Goal: Entertainment & Leisure: Browse casually

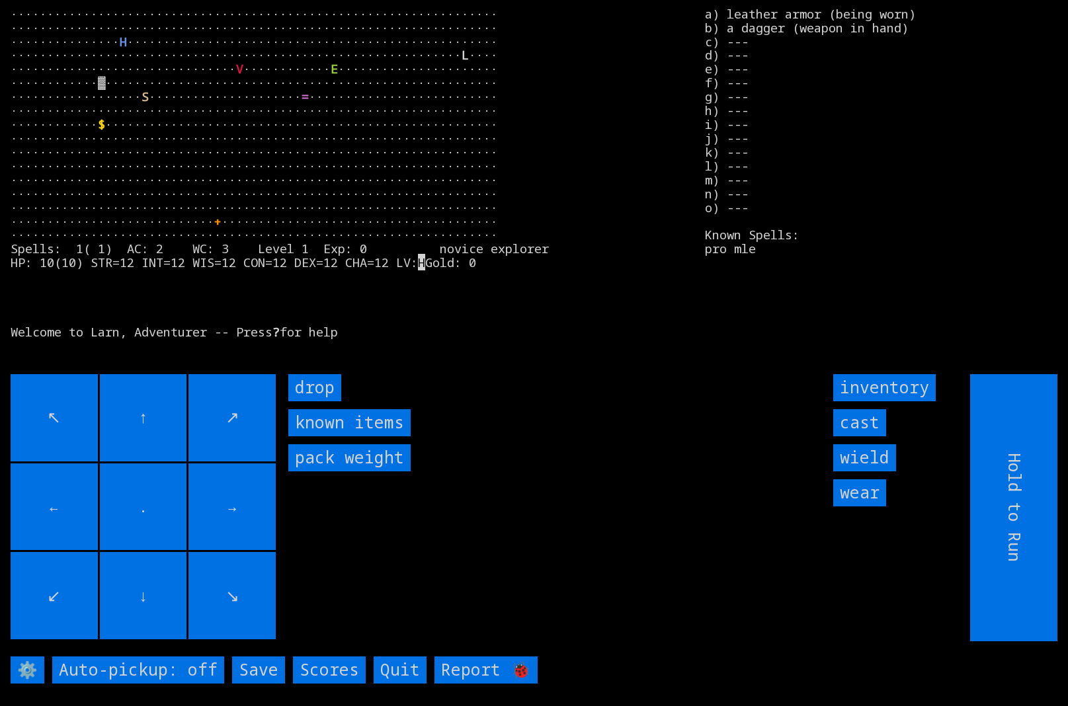
click at [220, 128] on larn "··································································· ···········…" at bounding box center [347, 183] width 673 height 353
click at [239, 142] on larn "··································································· ···········…" at bounding box center [347, 183] width 673 height 353
click at [236, 141] on larn "··································································· ···········…" at bounding box center [347, 183] width 673 height 353
click at [234, 146] on larn "··································································· ···········…" at bounding box center [347, 183] width 673 height 353
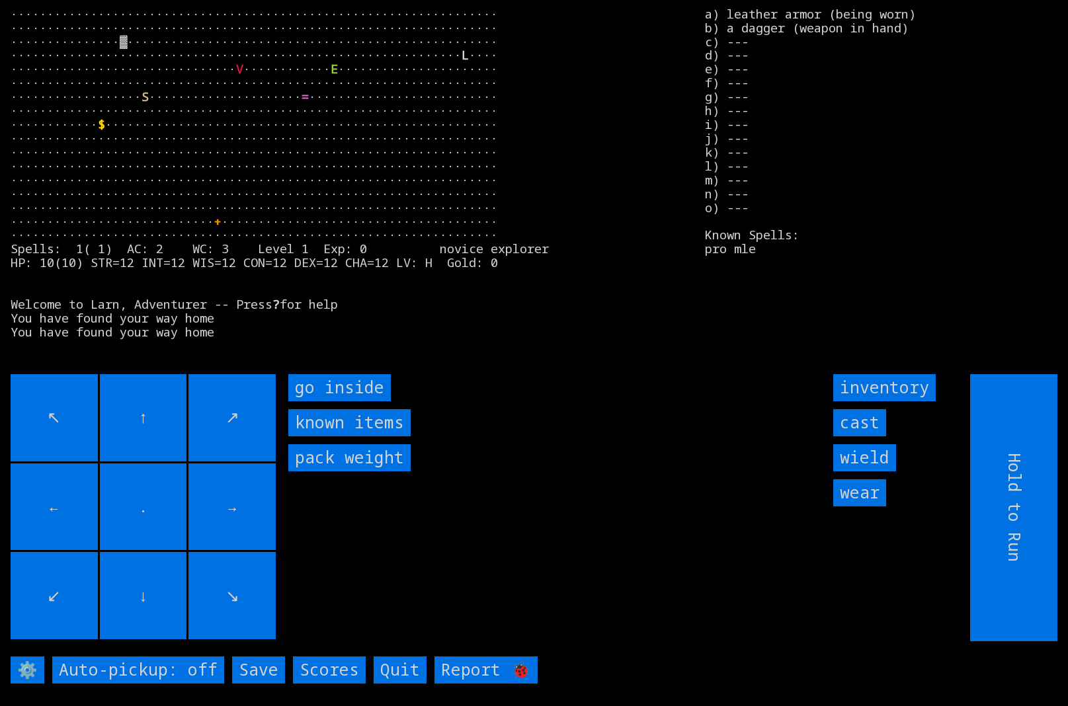
click at [357, 383] on inside "go inside" at bounding box center [339, 387] width 103 height 27
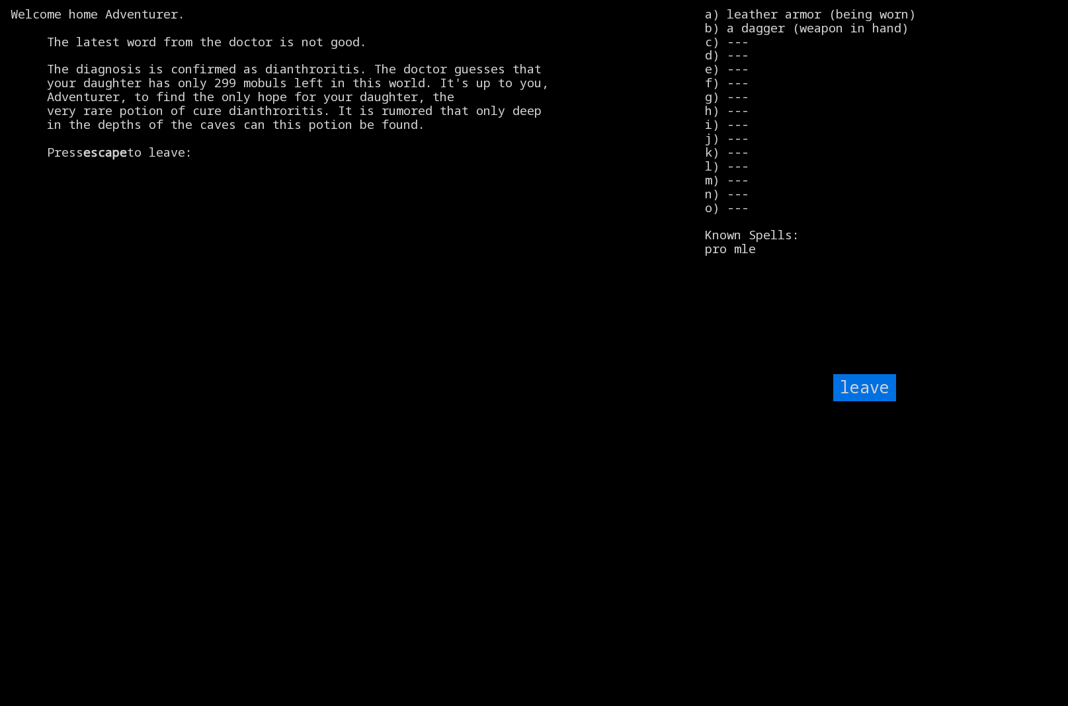
click at [865, 395] on input "leave" at bounding box center [864, 387] width 63 height 27
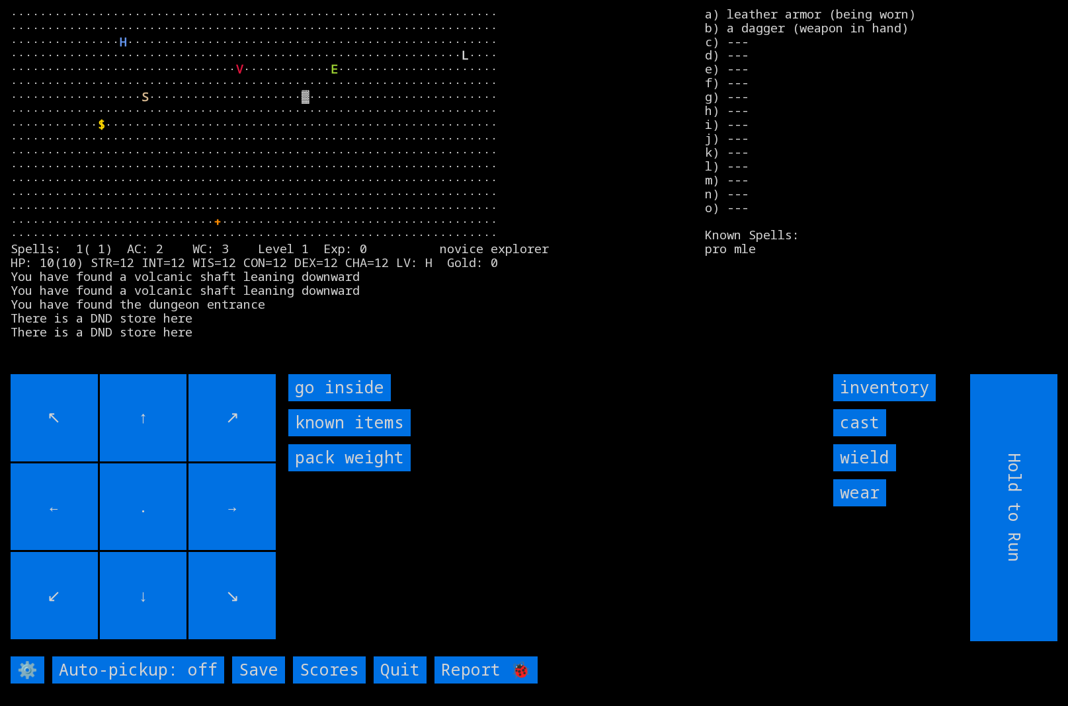
click at [322, 387] on inside "go inside" at bounding box center [339, 387] width 103 height 27
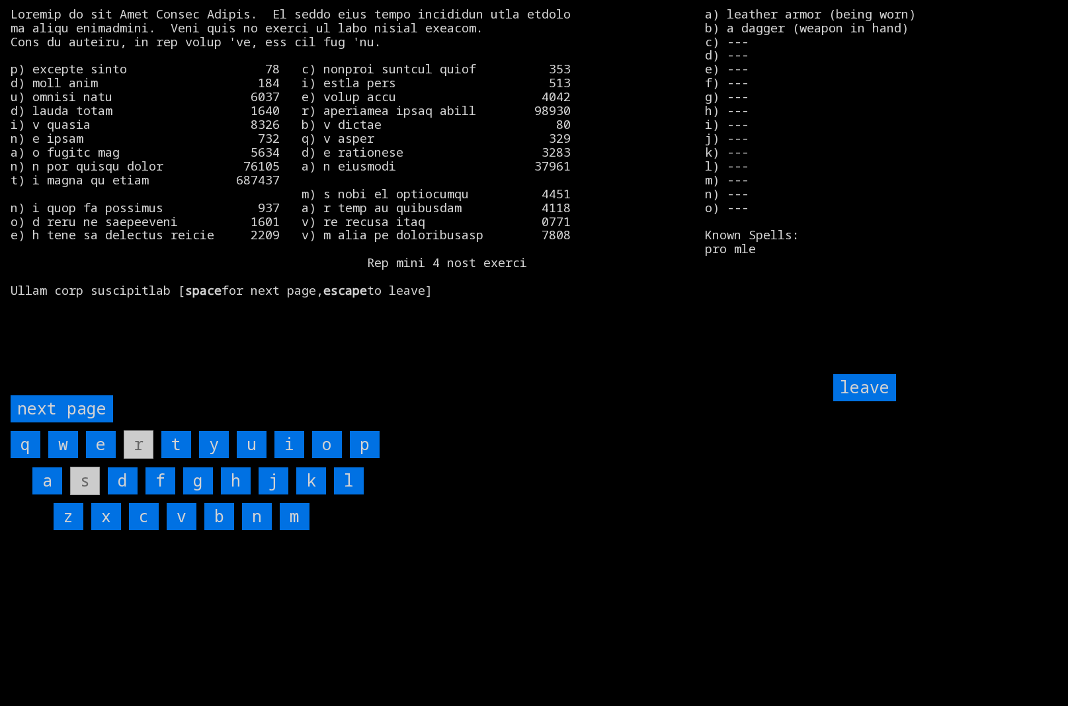
click at [876, 385] on input "leave" at bounding box center [864, 387] width 63 height 27
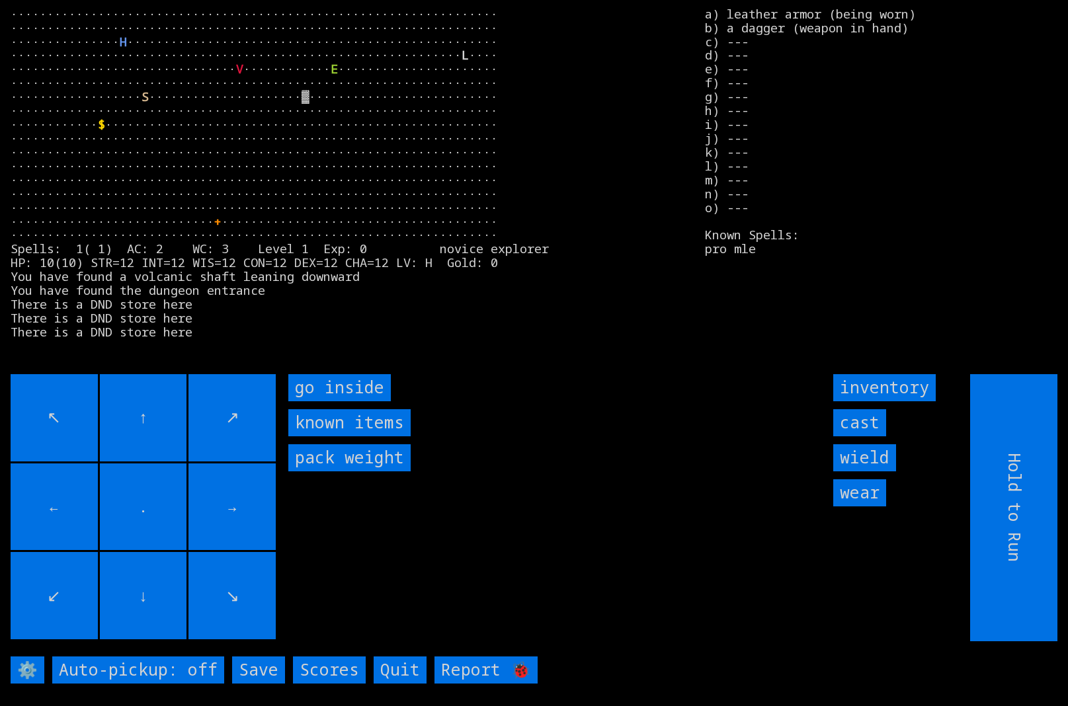
click at [371, 434] on items "known items" at bounding box center [349, 422] width 122 height 27
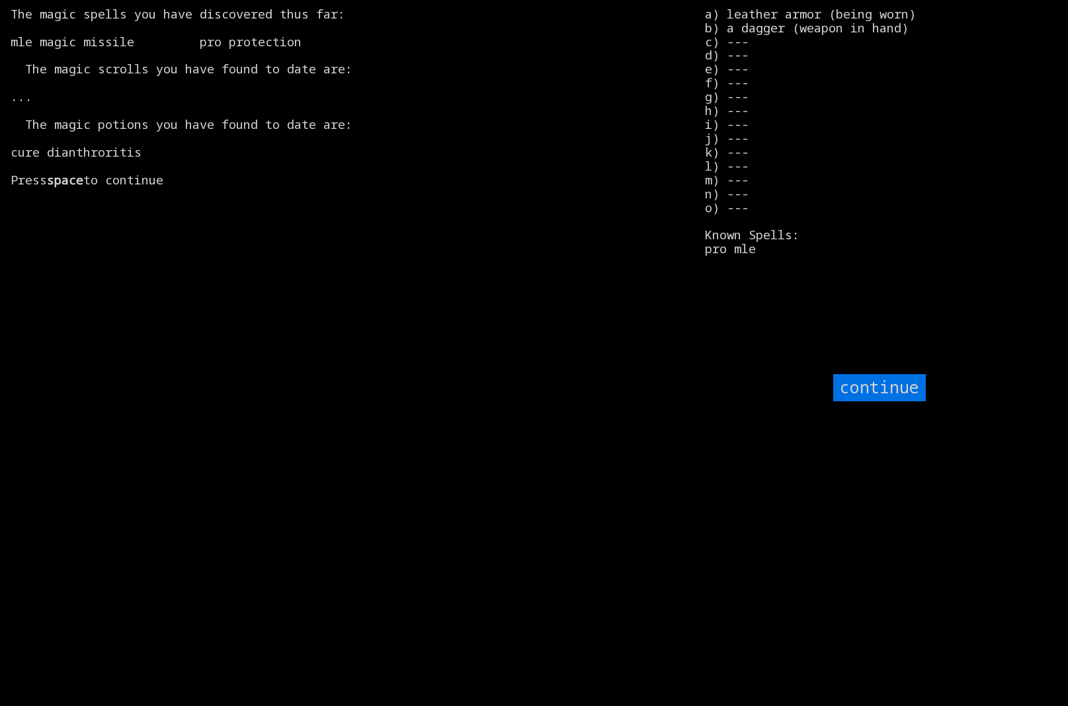
click at [849, 384] on input "continue" at bounding box center [879, 387] width 93 height 27
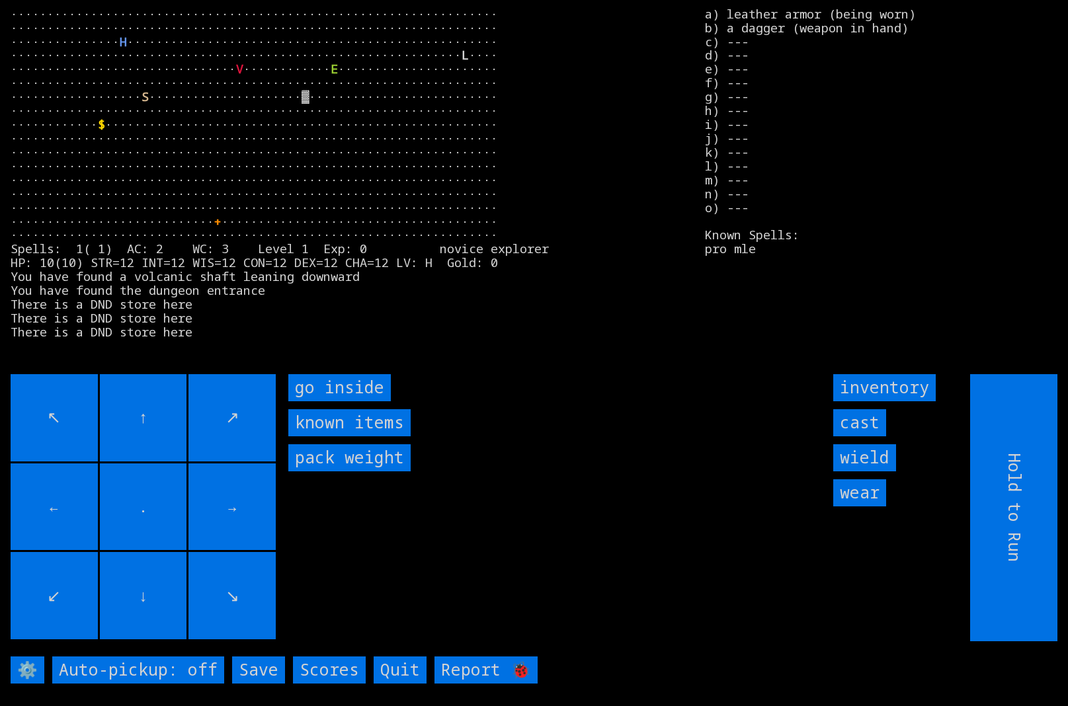
click at [850, 380] on input "inventory" at bounding box center [884, 387] width 103 height 27
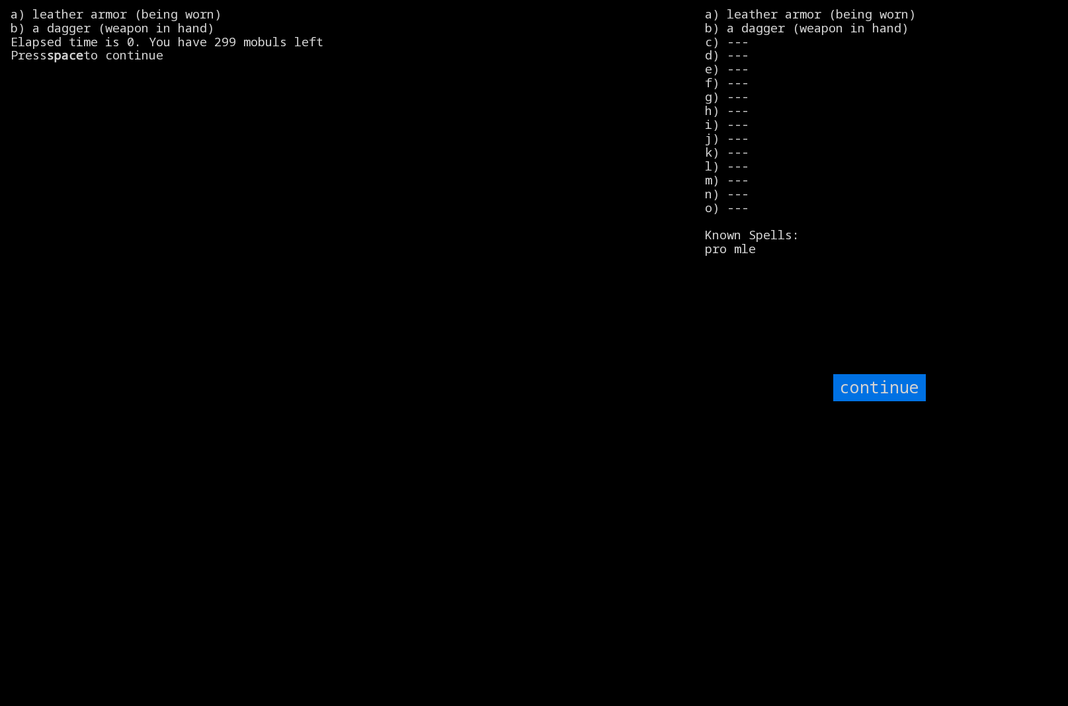
click at [865, 388] on input "continue" at bounding box center [879, 387] width 93 height 27
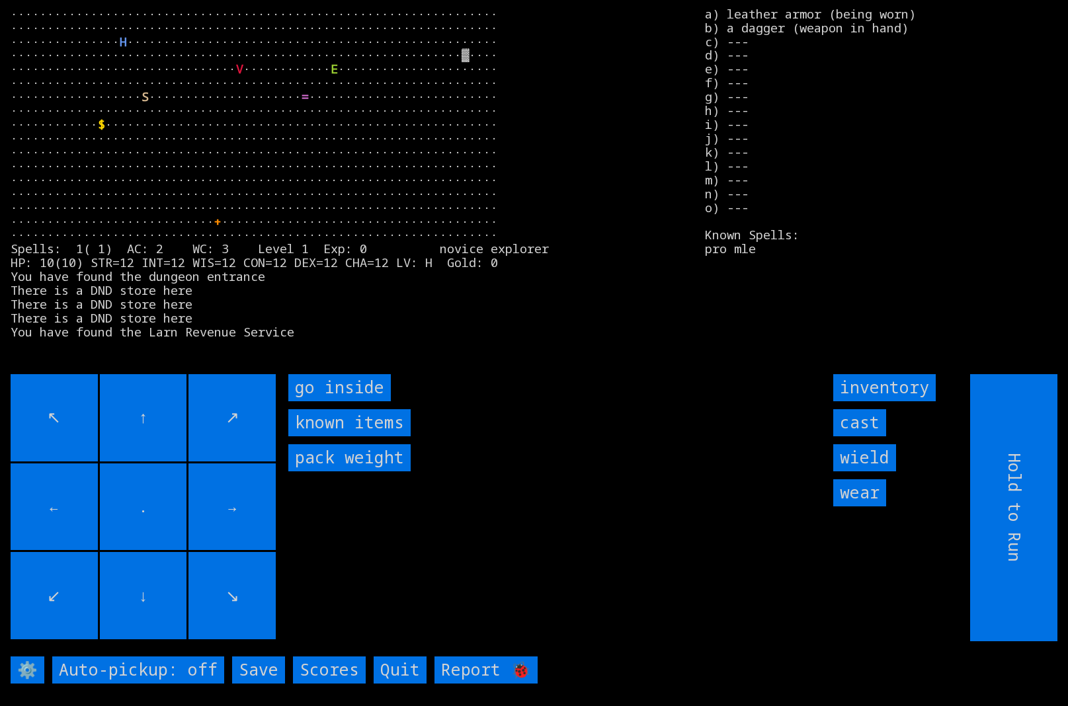
click at [352, 390] on inside "go inside" at bounding box center [339, 387] width 103 height 27
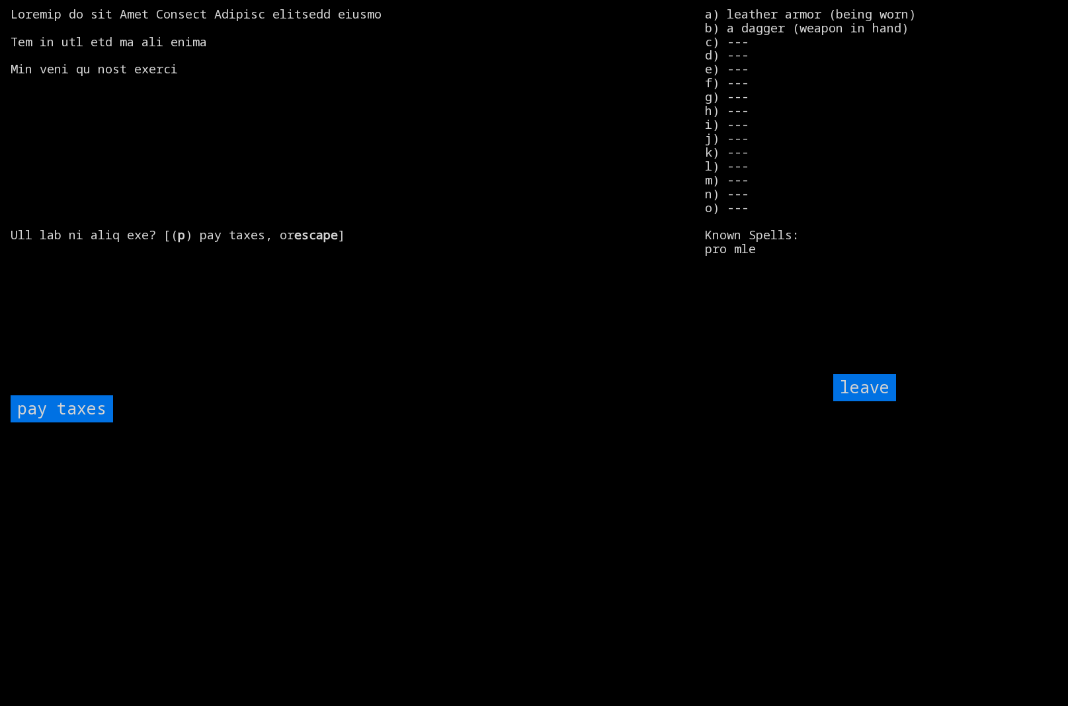
click at [846, 382] on input "leave" at bounding box center [864, 387] width 63 height 27
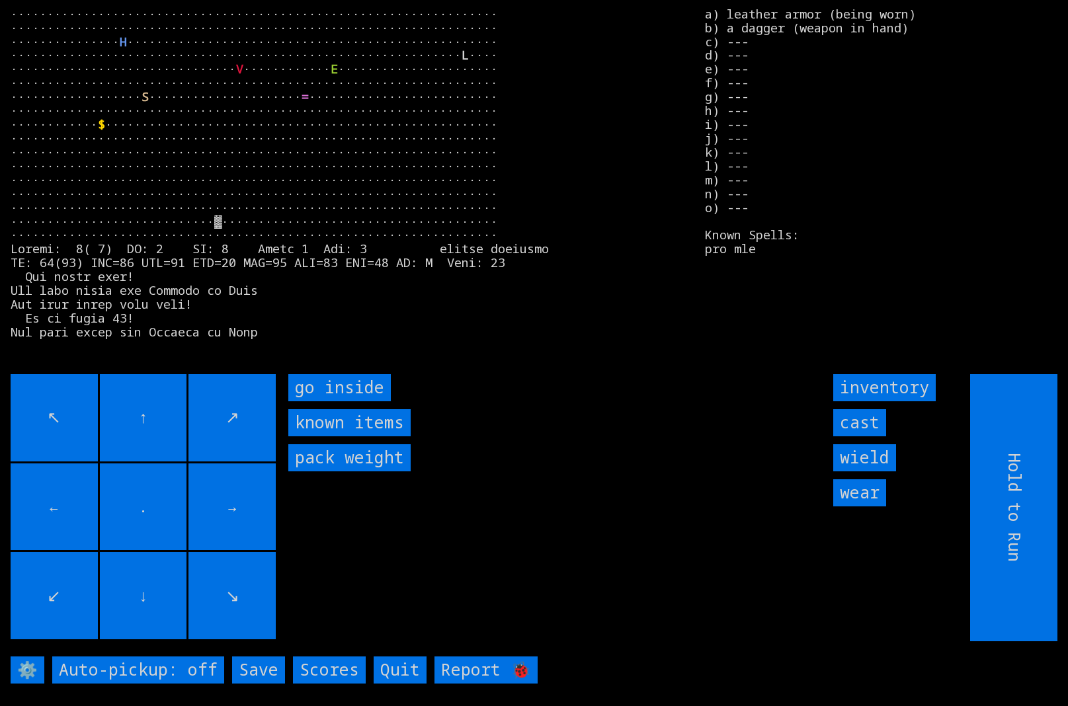
click at [310, 390] on inside "go inside" at bounding box center [339, 387] width 103 height 27
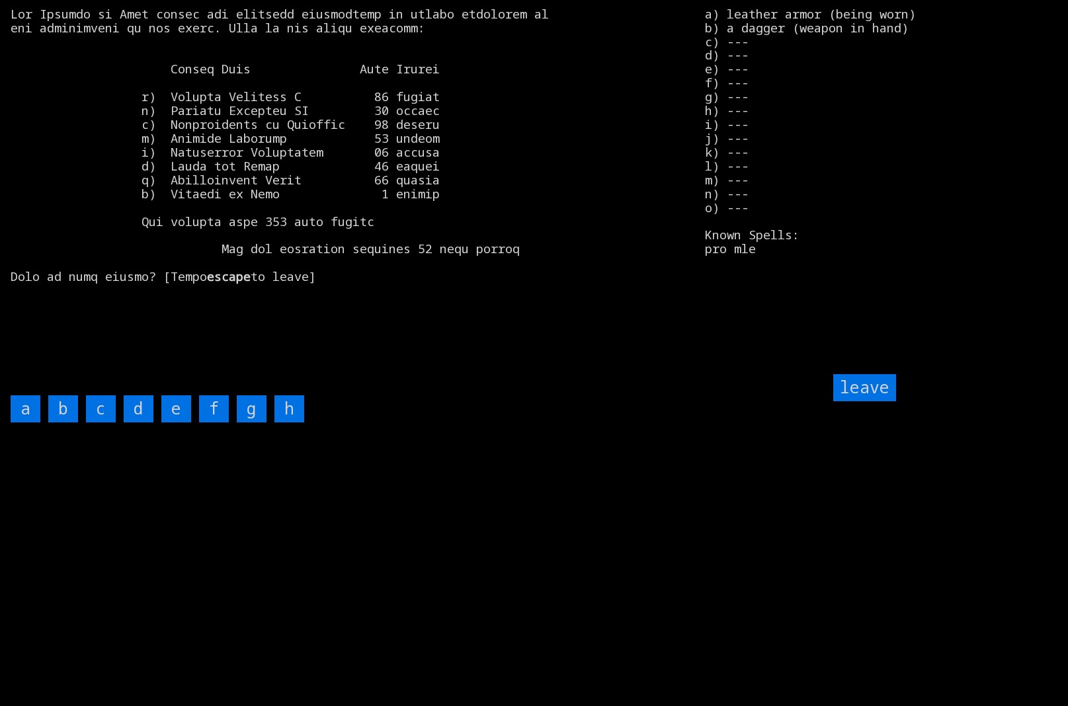
click at [860, 386] on input "leave" at bounding box center [864, 387] width 63 height 27
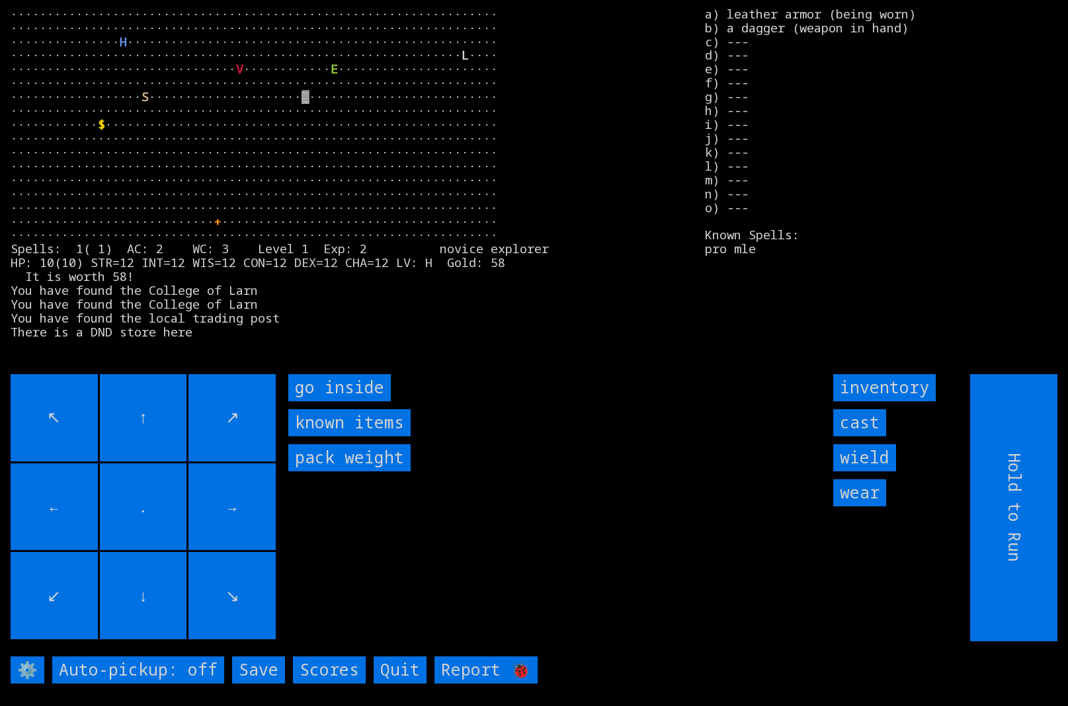
click at [323, 375] on inside "go inside" at bounding box center [339, 387] width 103 height 27
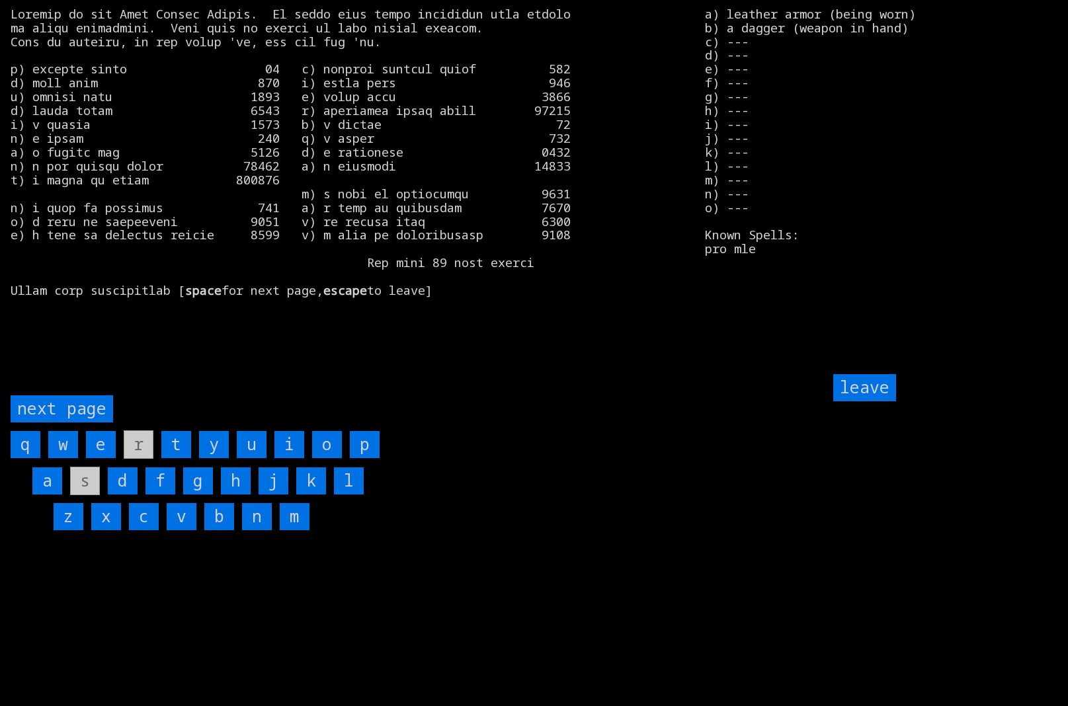
click at [852, 383] on input "leave" at bounding box center [864, 387] width 63 height 27
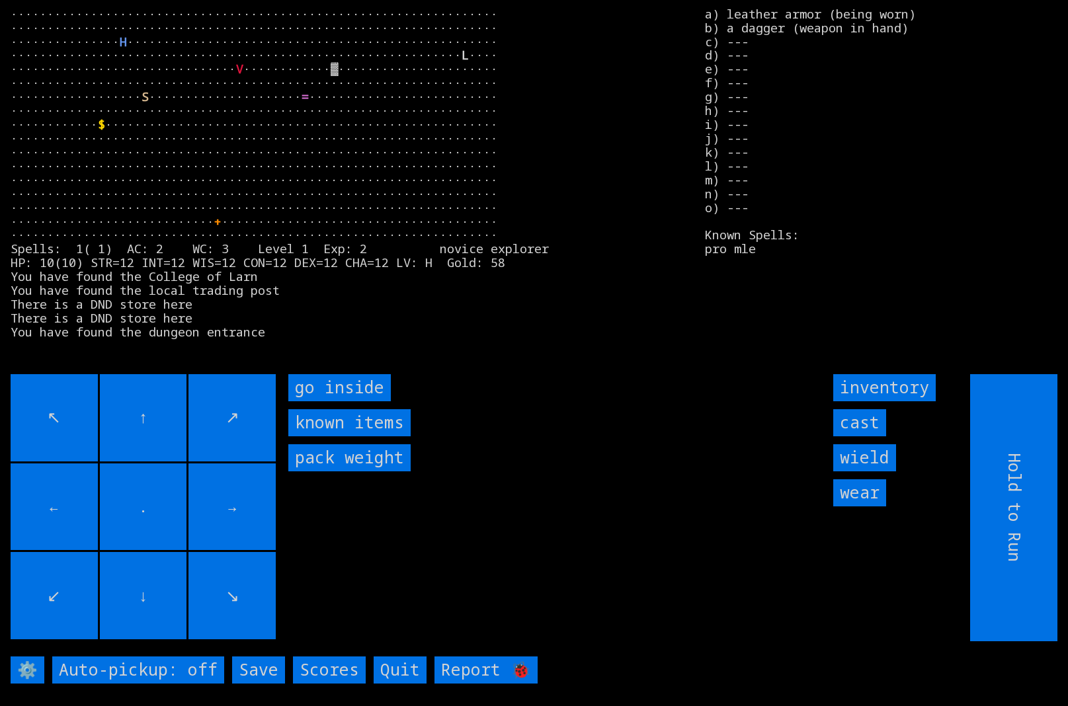
click at [363, 394] on inside "go inside" at bounding box center [339, 387] width 103 height 27
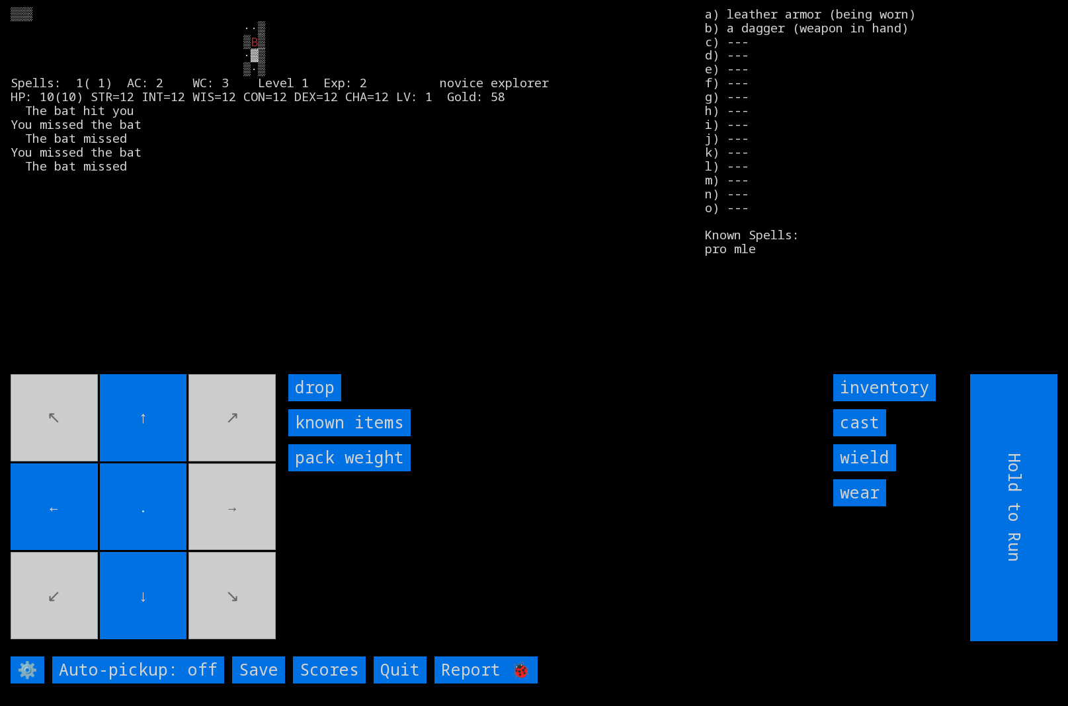
click at [849, 423] on input "cast" at bounding box center [859, 422] width 53 height 27
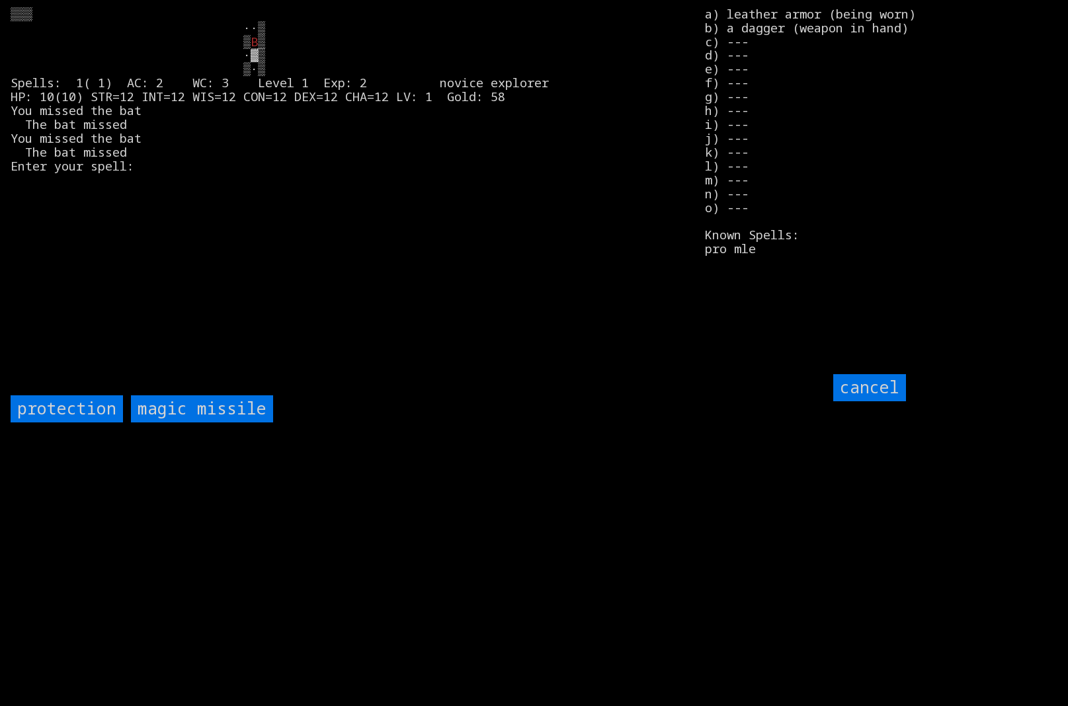
click at [224, 409] on missile "magic missile" at bounding box center [202, 408] width 142 height 27
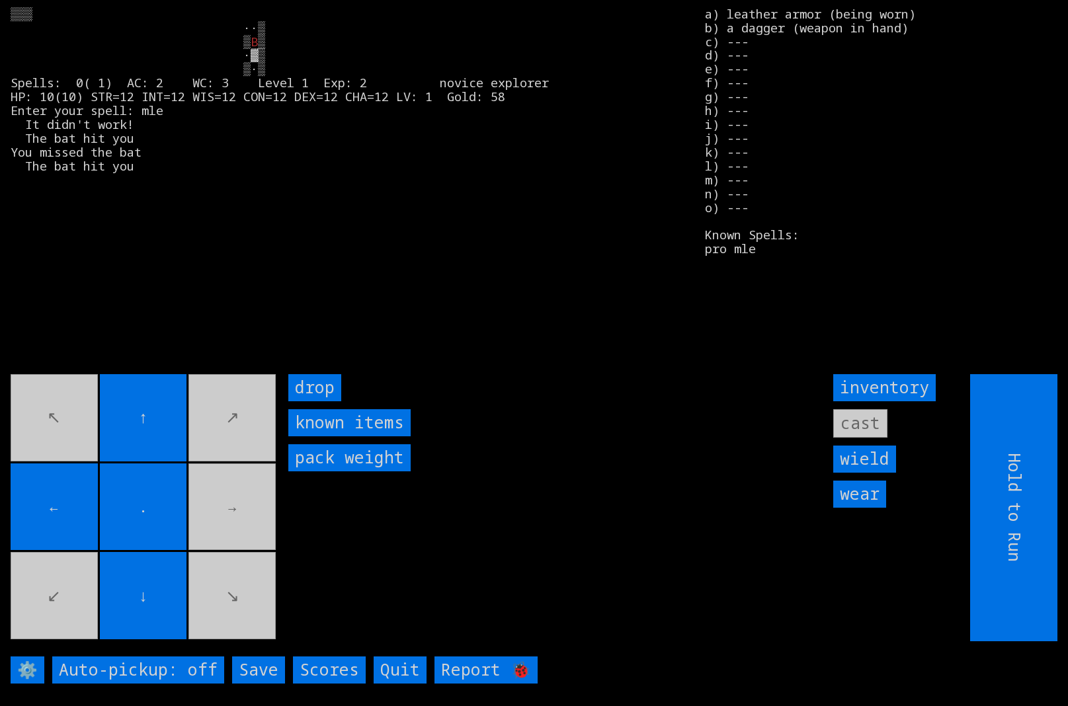
click at [850, 429] on larngrid "B ▒ ·▓▒ ▒·▒ Spells: 0( 1) AC: 2 WC: 3 Level 1 Exp: 2 novice explorer HP: 10(10)…" at bounding box center [534, 353] width 1068 height 706
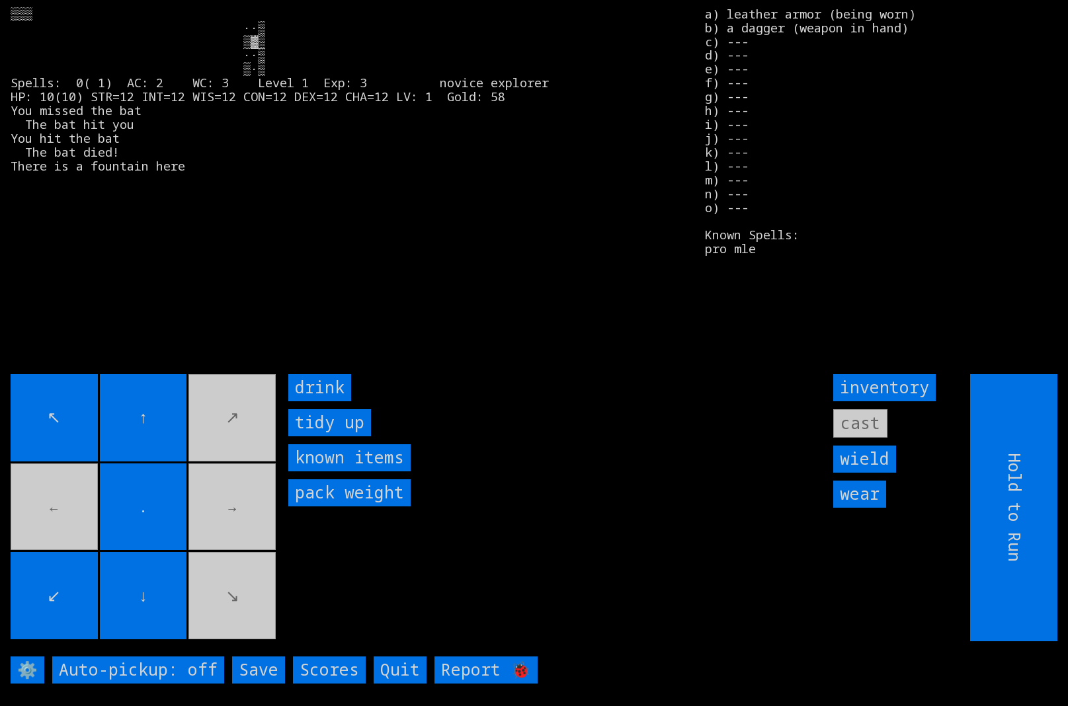
click at [315, 383] on input "drink" at bounding box center [319, 387] width 63 height 27
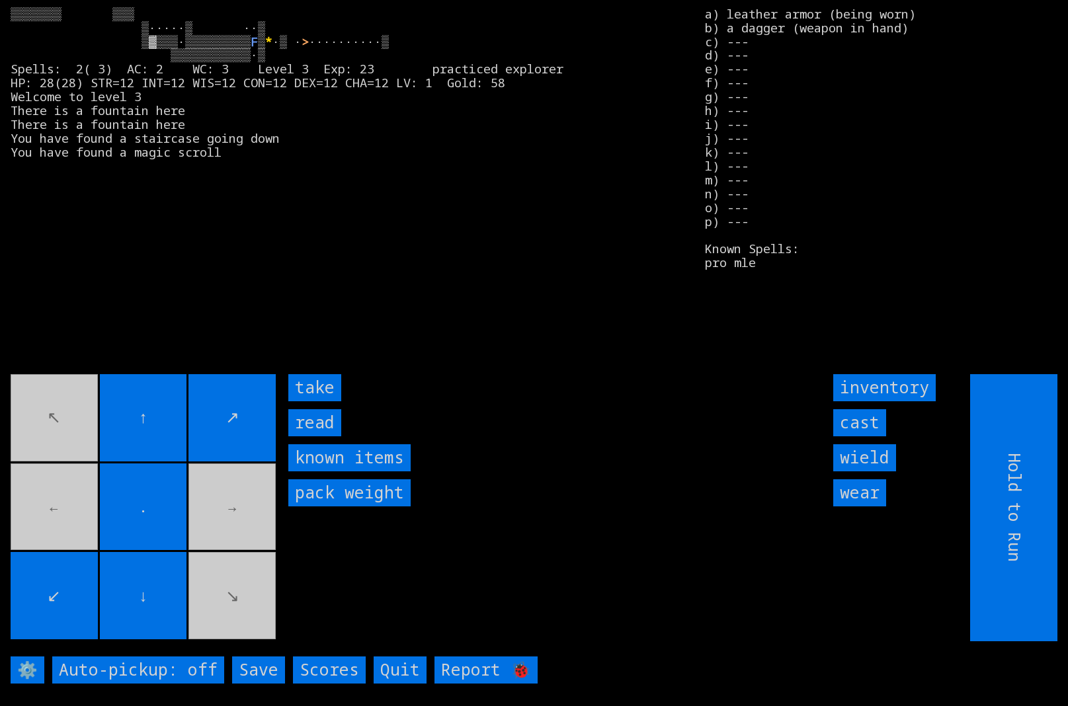
click at [313, 428] on input "read" at bounding box center [314, 422] width 53 height 27
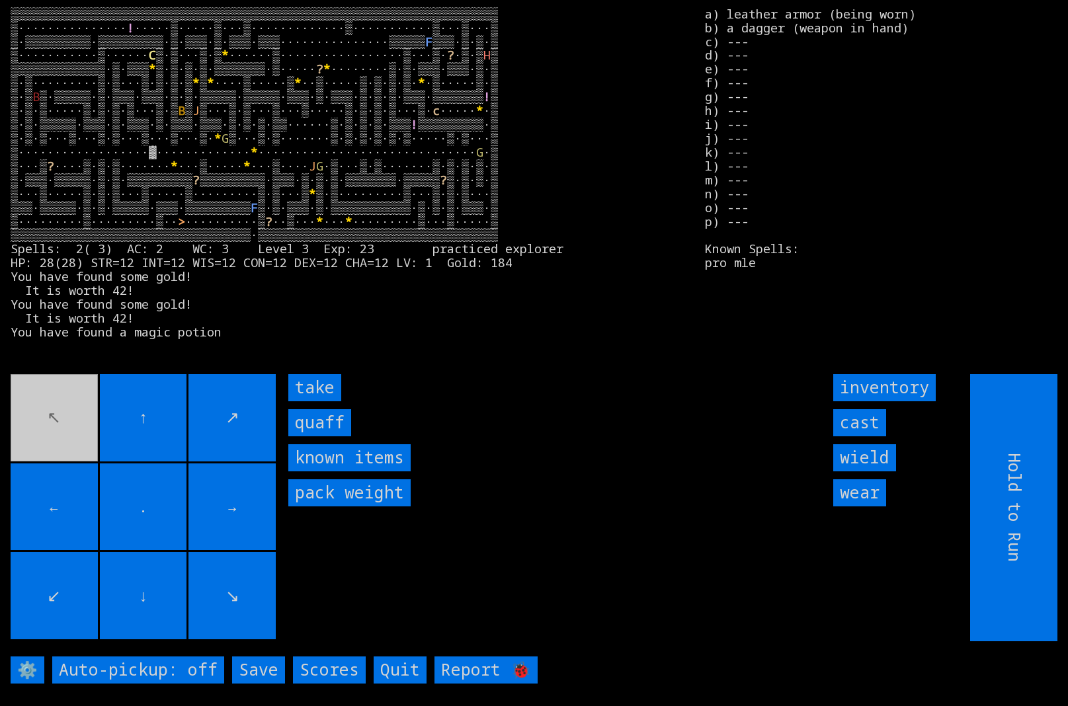
click at [313, 396] on input "take" at bounding box center [314, 387] width 53 height 27
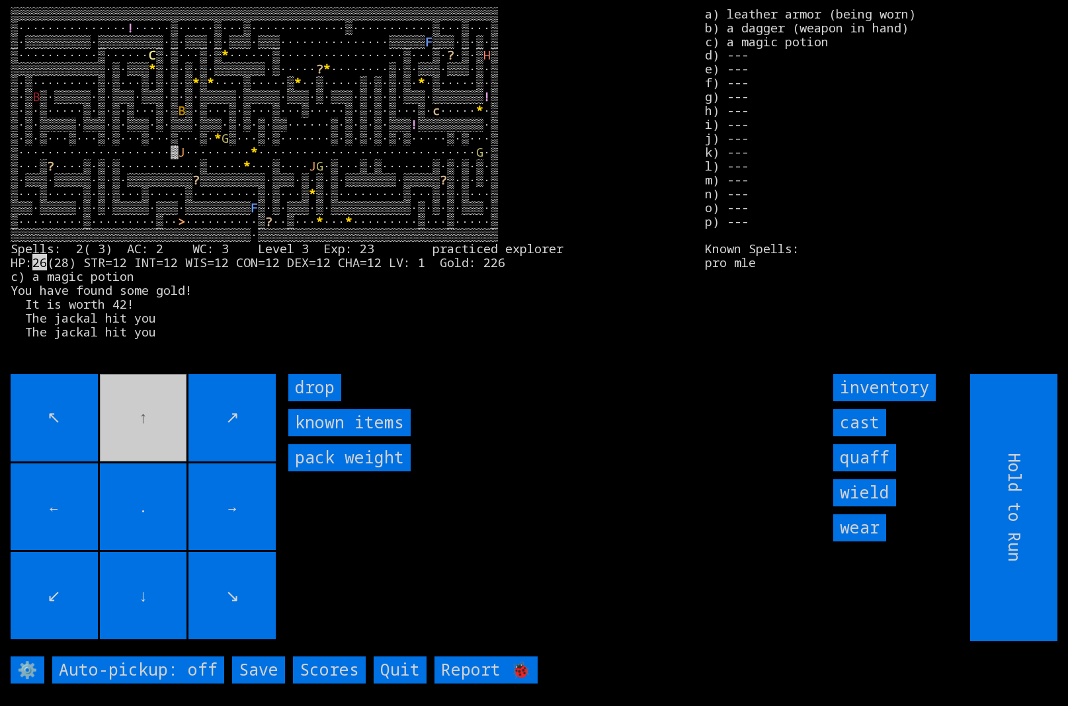
click at [848, 431] on input "cast" at bounding box center [859, 422] width 53 height 27
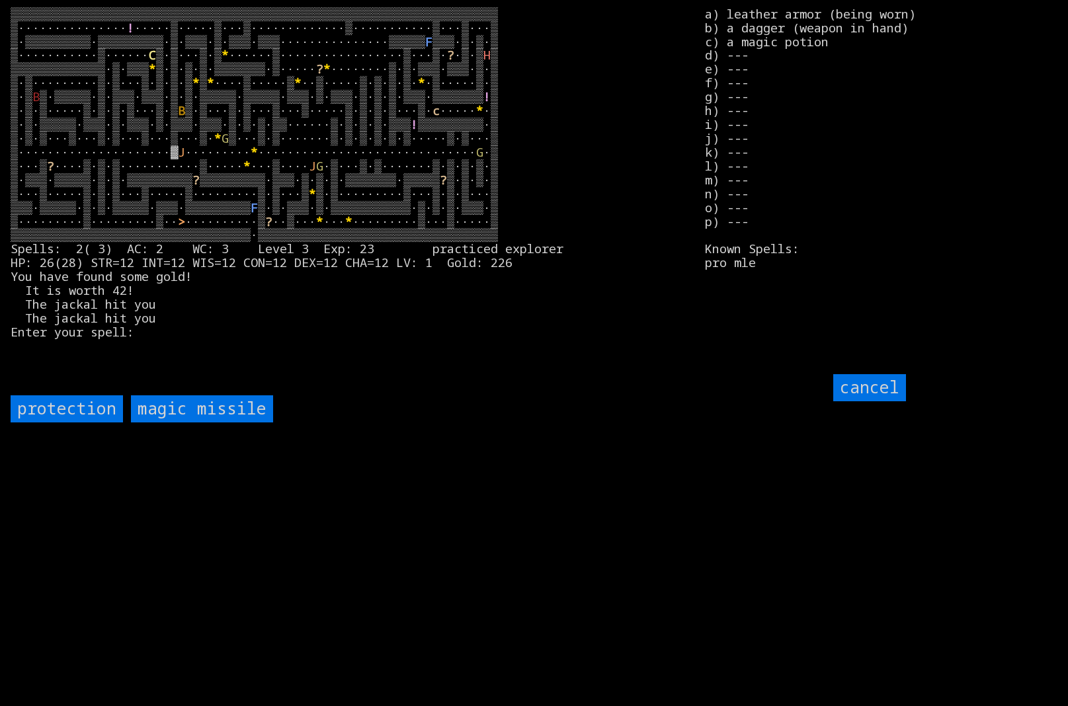
click at [240, 405] on missile "magic missile" at bounding box center [202, 408] width 142 height 27
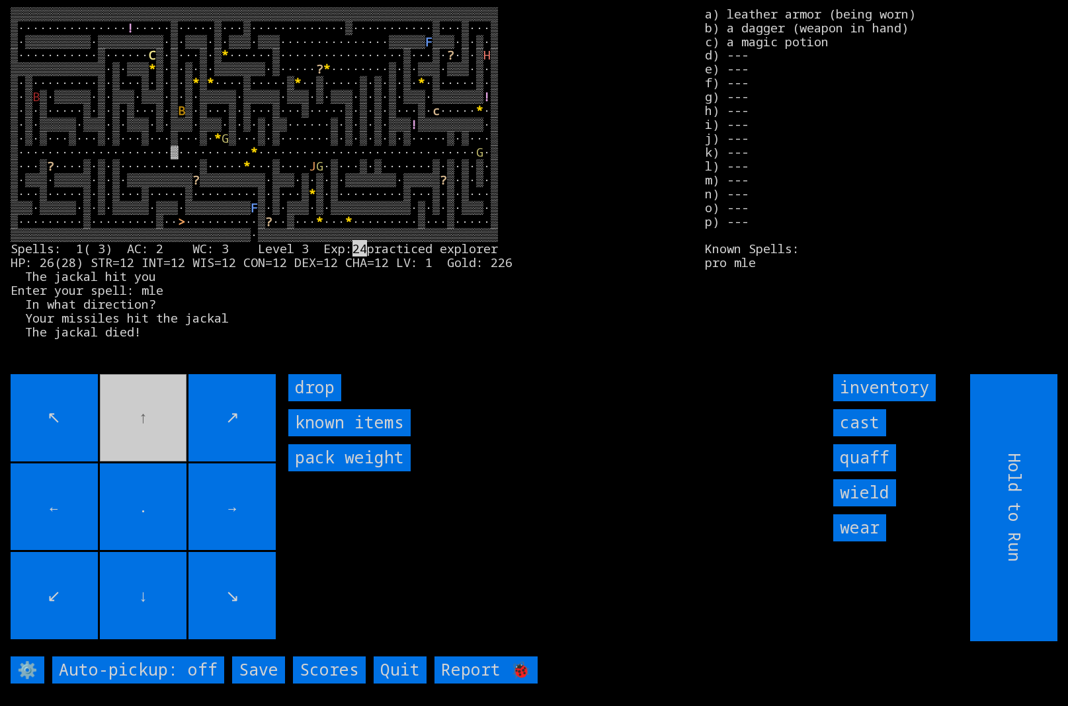
click at [264, 675] on input "Save" at bounding box center [258, 670] width 53 height 27
